Goal: Task Accomplishment & Management: Complete application form

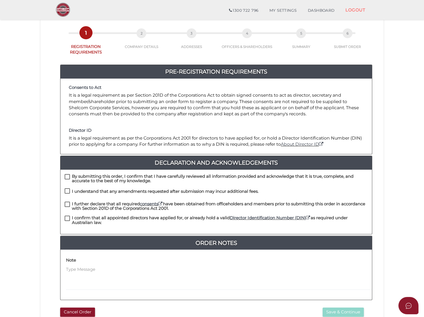
scroll to position [62, 0]
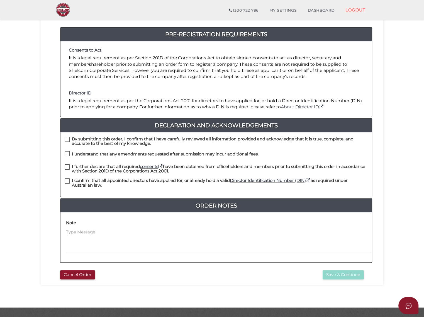
click at [67, 137] on label "By submitting this order, I confirm that I have carefully reviewed all informat…" at bounding box center [216, 140] width 303 height 7
checkbox input "true"
click at [66, 152] on label "I understand that any amendments requested after submission may incur additiona…" at bounding box center [162, 155] width 194 height 7
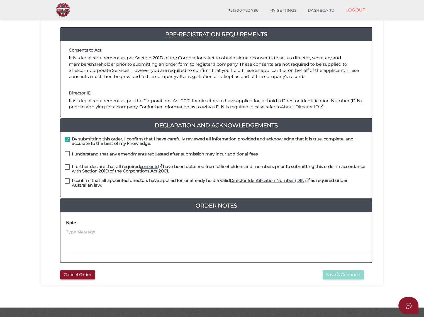
checkbox input "true"
click at [67, 164] on label "I further declare that all required consents have been obtained from officehold…" at bounding box center [216, 167] width 303 height 7
checkbox input "true"
click at [67, 178] on label "I confirm that all appointed directors have applied for, or already hold a vali…" at bounding box center [216, 181] width 303 height 7
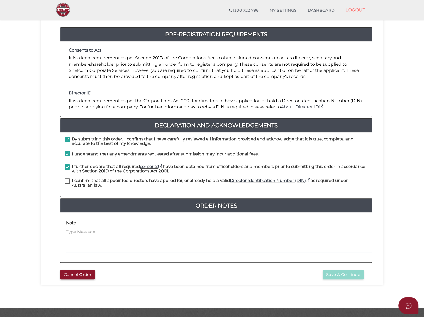
click at [69, 178] on label "I confirm that all appointed directors have applied for, or already hold a vali…" at bounding box center [216, 181] width 303 height 7
checkbox input "true"
click at [349, 270] on button "Save & Continue" at bounding box center [343, 274] width 41 height 9
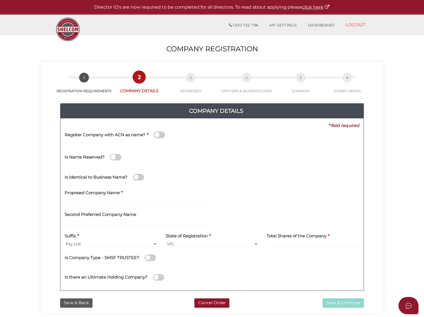
click at [159, 135] on span at bounding box center [159, 135] width 11 height 6
click at [0, 0] on input "checkbox" at bounding box center [0, 0] width 0 height 0
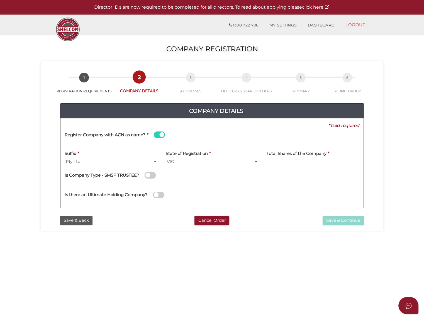
click at [156, 137] on span at bounding box center [159, 135] width 11 height 6
click at [0, 0] on input "checkbox" at bounding box center [0, 0] width 0 height 0
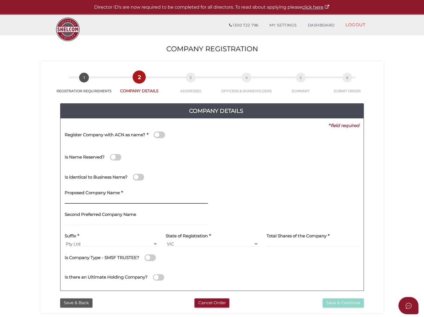
click at [128, 198] on input "text" at bounding box center [136, 201] width 143 height 6
type input "KADZ Holdings"
click at [300, 247] on div "Total Shares of the Company *" at bounding box center [313, 241] width 101 height 22
click at [300, 245] on input at bounding box center [313, 244] width 93 height 6
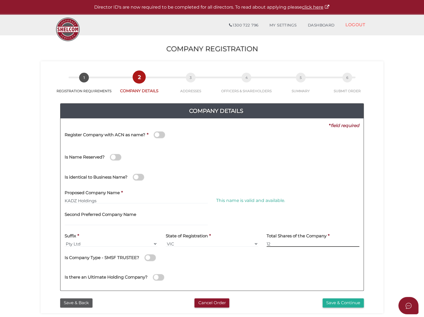
type input "12"
click at [293, 268] on div "Is there an Ultimate Holding Company?" at bounding box center [211, 277] width 303 height 20
click at [96, 221] on input "text" at bounding box center [136, 222] width 143 height 6
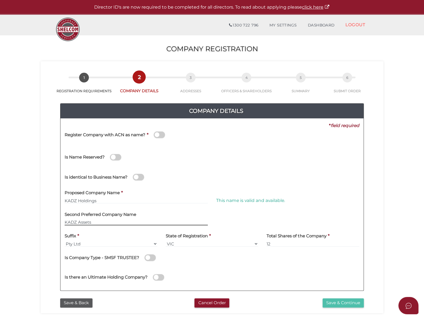
type input "KADZ Assets"
click at [333, 304] on button "Save & Continue" at bounding box center [343, 303] width 41 height 9
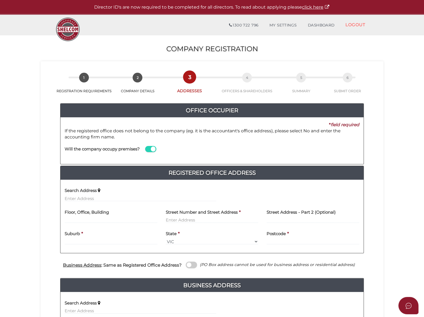
click at [149, 148] on span at bounding box center [150, 149] width 11 height 6
click at [0, 0] on input "checkbox" at bounding box center [0, 0] width 0 height 0
click at [150, 148] on span at bounding box center [150, 149] width 11 height 6
click at [0, 0] on input "checkbox" at bounding box center [0, 0] width 0 height 0
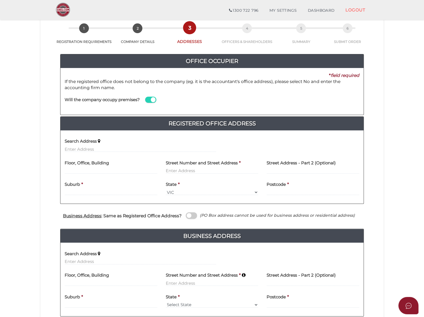
scroll to position [62, 0]
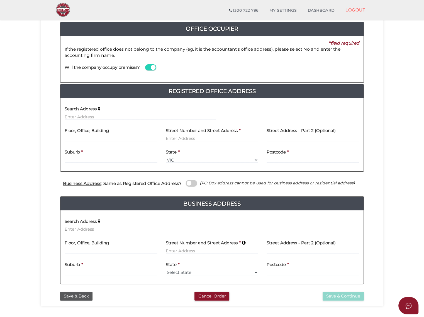
click at [149, 67] on span at bounding box center [150, 67] width 11 height 6
click at [0, 0] on input "checkbox" at bounding box center [0, 0] width 0 height 0
type input "D"
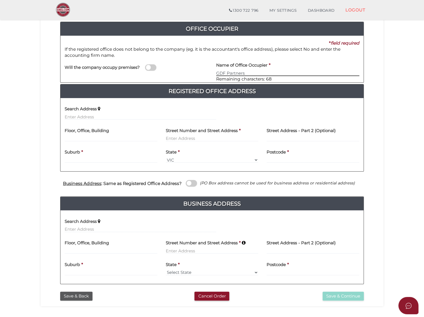
type input "GDF Partners"
click at [124, 114] on input "text" at bounding box center [141, 117] width 152 height 6
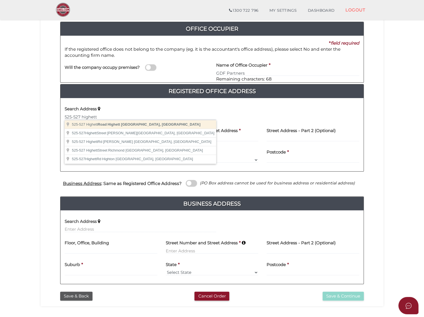
type input "525-527 Highett Road, Highett VIC, Australia"
type input "525-527 Highett Road"
type input "Highett"
select select "VIC"
type input "3190"
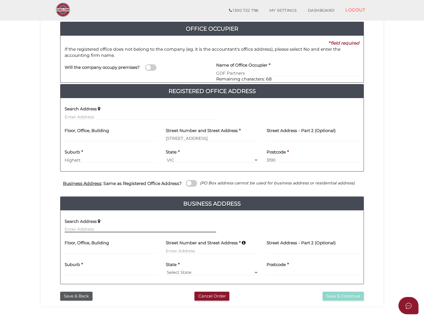
click at [93, 228] on input "text" at bounding box center [141, 229] width 152 height 6
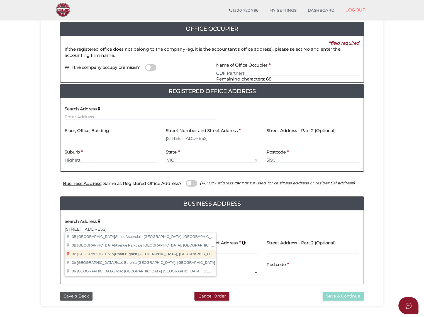
type input "3B Mount View Road, Highett VIC, Australia"
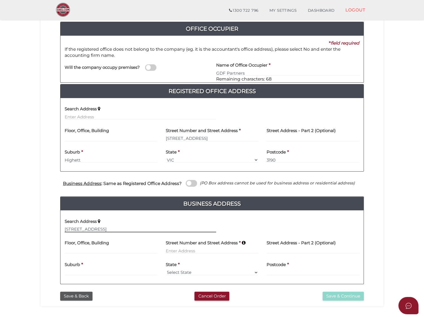
type input "3B Mount View Road"
type input "Highett"
select select "VIC"
type input "3190"
click at [348, 296] on button "Save & Continue" at bounding box center [343, 296] width 41 height 9
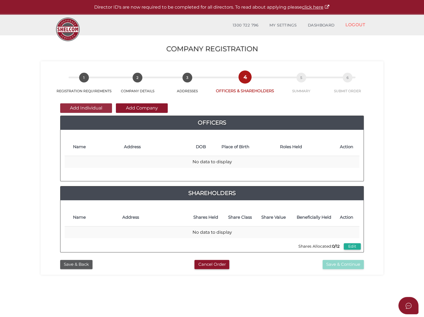
click at [90, 106] on button "Add Individual" at bounding box center [86, 107] width 52 height 9
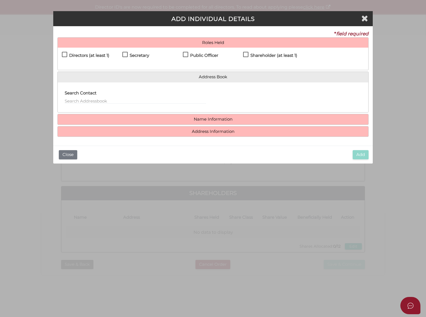
click at [68, 52] on div "Directors (at least 1)" at bounding box center [92, 57] width 60 height 10
click at [63, 55] on label "Directors (at least 1)" at bounding box center [85, 56] width 47 height 7
checkbox input "true"
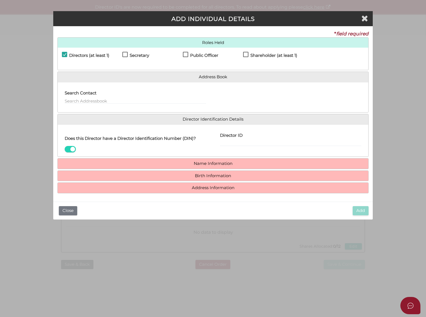
click at [124, 54] on label "Secretary" at bounding box center [135, 56] width 27 height 7
checkbox input "true"
click at [185, 54] on label "Public Officer" at bounding box center [200, 56] width 35 height 7
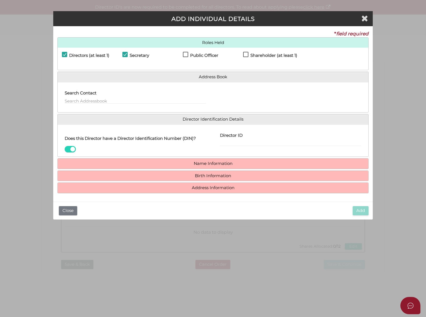
checkbox input "true"
click at [245, 54] on label "Shareholder (at least 1)" at bounding box center [270, 56] width 54 height 7
checkbox input "true"
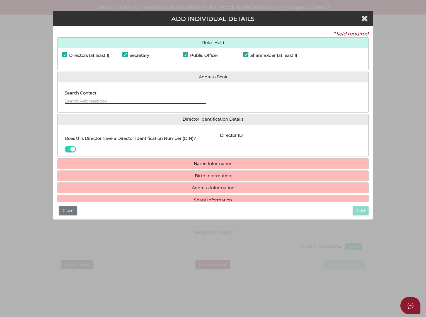
click at [146, 99] on input "text" at bounding box center [135, 101] width 141 height 6
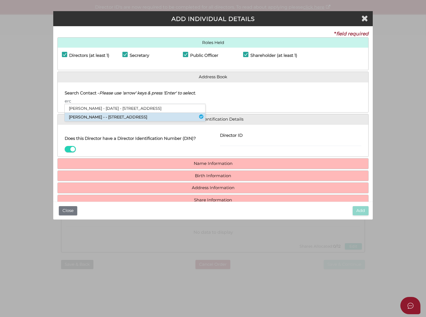
click at [136, 121] on li "David Erczmann - - 3b Mount View Road, Highett, VIC, 3190" at bounding box center [135, 117] width 140 height 8
type input "David"
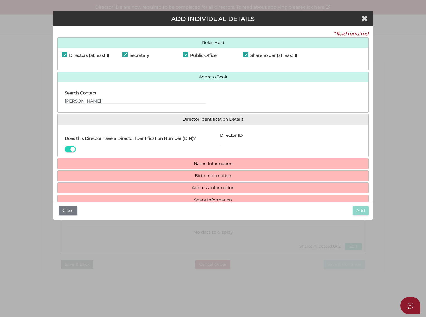
select select "[GEOGRAPHIC_DATA]"
type input "Kew"
select select "VIC"
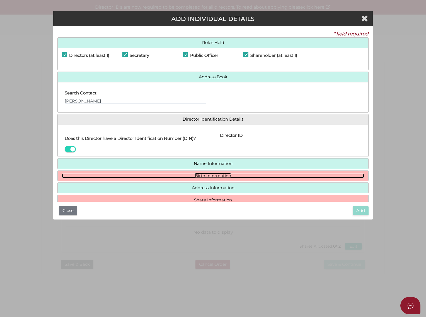
click at [218, 174] on link "Birth Information" at bounding box center [213, 176] width 302 height 5
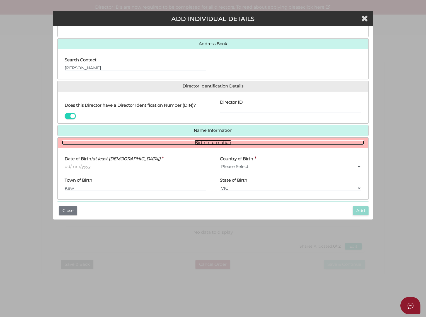
scroll to position [62, 0]
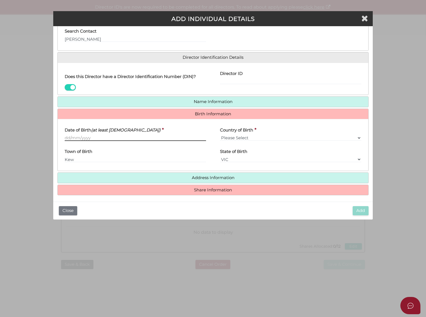
click at [84, 136] on input "Date of Birth (at least 18 years old)" at bounding box center [135, 138] width 141 height 6
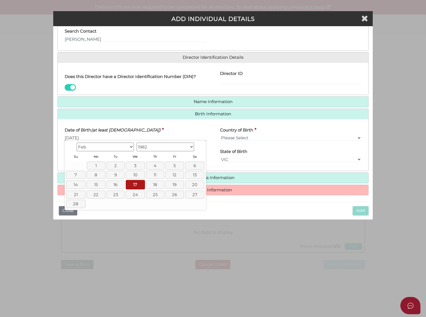
type input "[DATE]"
click at [172, 125] on div "Date of Birth (at least 18 years old) * 17/02/1982" at bounding box center [135, 132] width 141 height 18
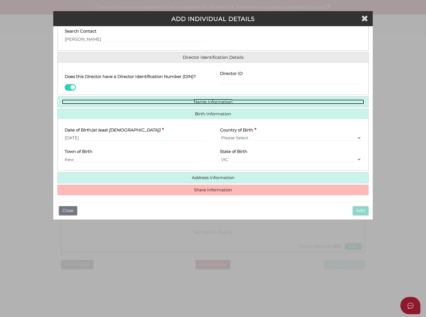
click at [192, 101] on link "Name Information" at bounding box center [213, 102] width 302 height 5
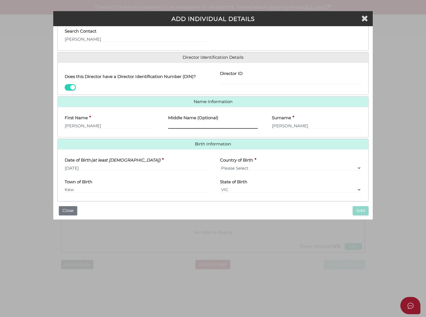
click at [185, 125] on input "Middle Name (Optional)" at bounding box center [212, 126] width 89 height 6
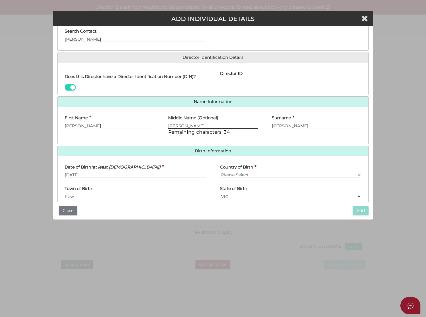
type input "Andrew"
click at [234, 81] on input "Director ID" at bounding box center [290, 81] width 141 height 6
paste input "036789170383396"
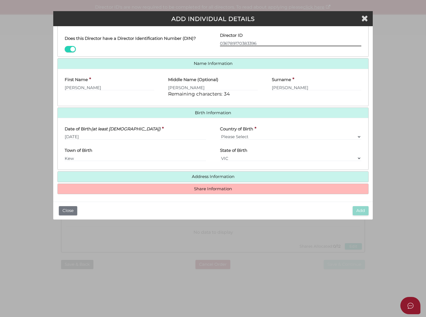
scroll to position [101, 0]
type input "036789170383396"
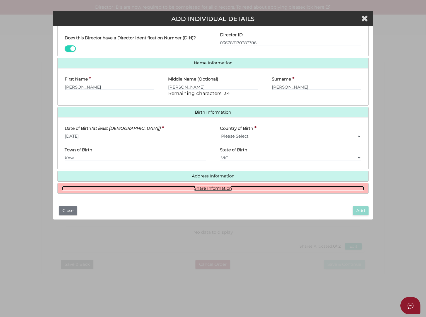
click at [198, 187] on link "Share Information" at bounding box center [213, 188] width 302 height 5
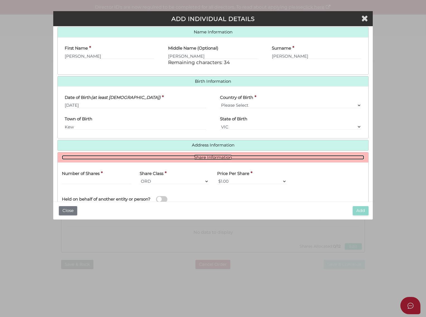
scroll to position [169, 0]
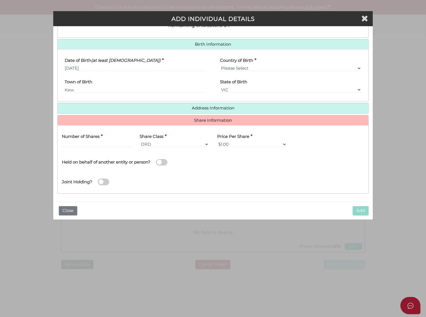
click at [101, 147] on div "Number of Shares *" at bounding box center [97, 141] width 78 height 22
click at [101, 145] on input "text" at bounding box center [96, 144] width 69 height 6
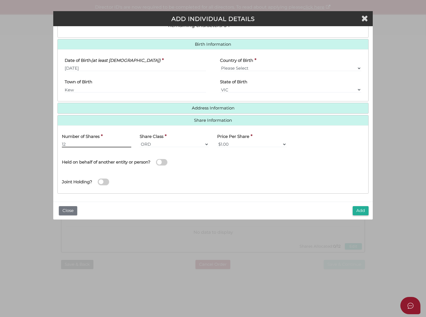
type input "12"
click at [219, 173] on div "Joint Holding?" at bounding box center [213, 180] width 310 height 18
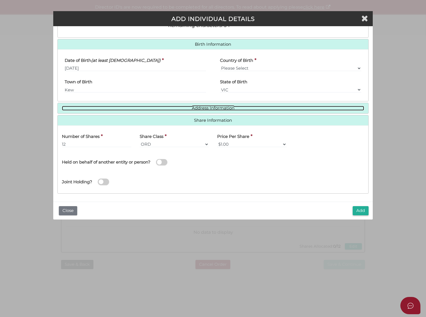
click at [220, 108] on link "Address Information" at bounding box center [213, 108] width 302 height 5
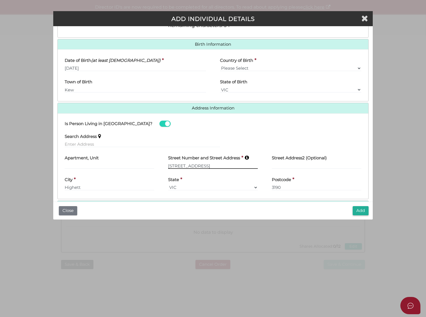
click at [171, 164] on input "[STREET_ADDRESS]" at bounding box center [212, 166] width 89 height 6
type input "3B Mount View Road"
click at [193, 125] on div "Is Person Living in [GEOGRAPHIC_DATA]?" at bounding box center [213, 124] width 310 height 12
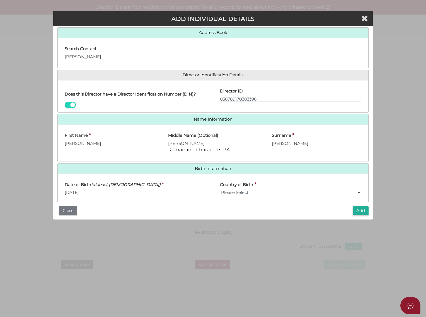
scroll to position [0, 0]
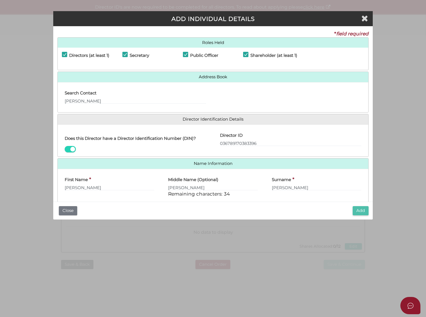
click at [361, 211] on button "Add" at bounding box center [361, 210] width 16 height 9
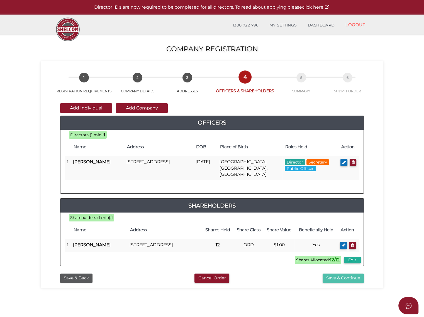
click at [340, 278] on button "Save & Continue" at bounding box center [343, 278] width 41 height 9
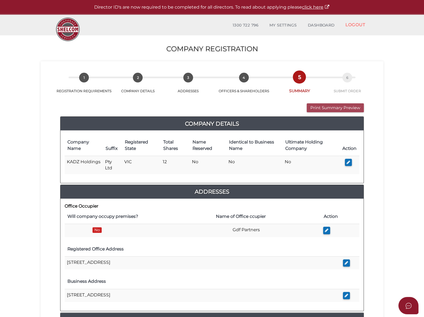
click at [333, 106] on button "Print Summary Preview" at bounding box center [335, 107] width 57 height 9
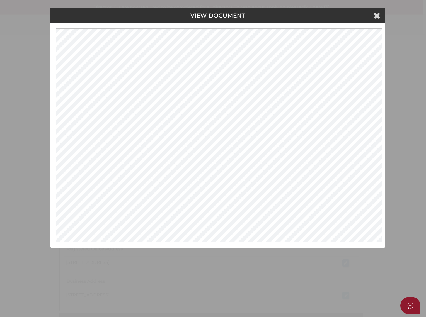
click at [375, 16] on icon at bounding box center [376, 15] width 7 height 8
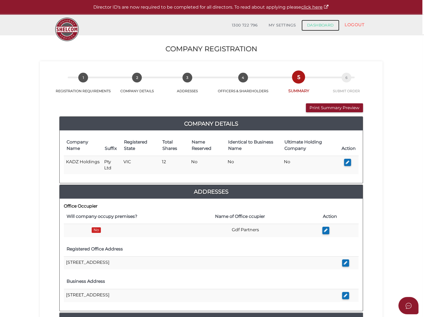
click at [323, 27] on link "DASHBOARD" at bounding box center [321, 25] width 38 height 11
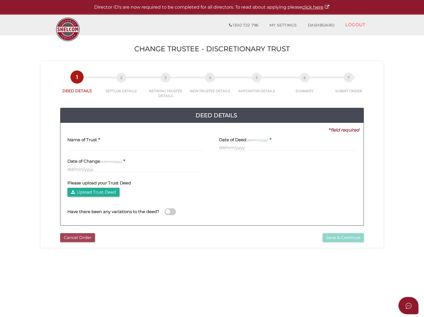
click at [81, 237] on button "Cancel Order" at bounding box center [77, 237] width 35 height 9
